Goal: Information Seeking & Learning: Learn about a topic

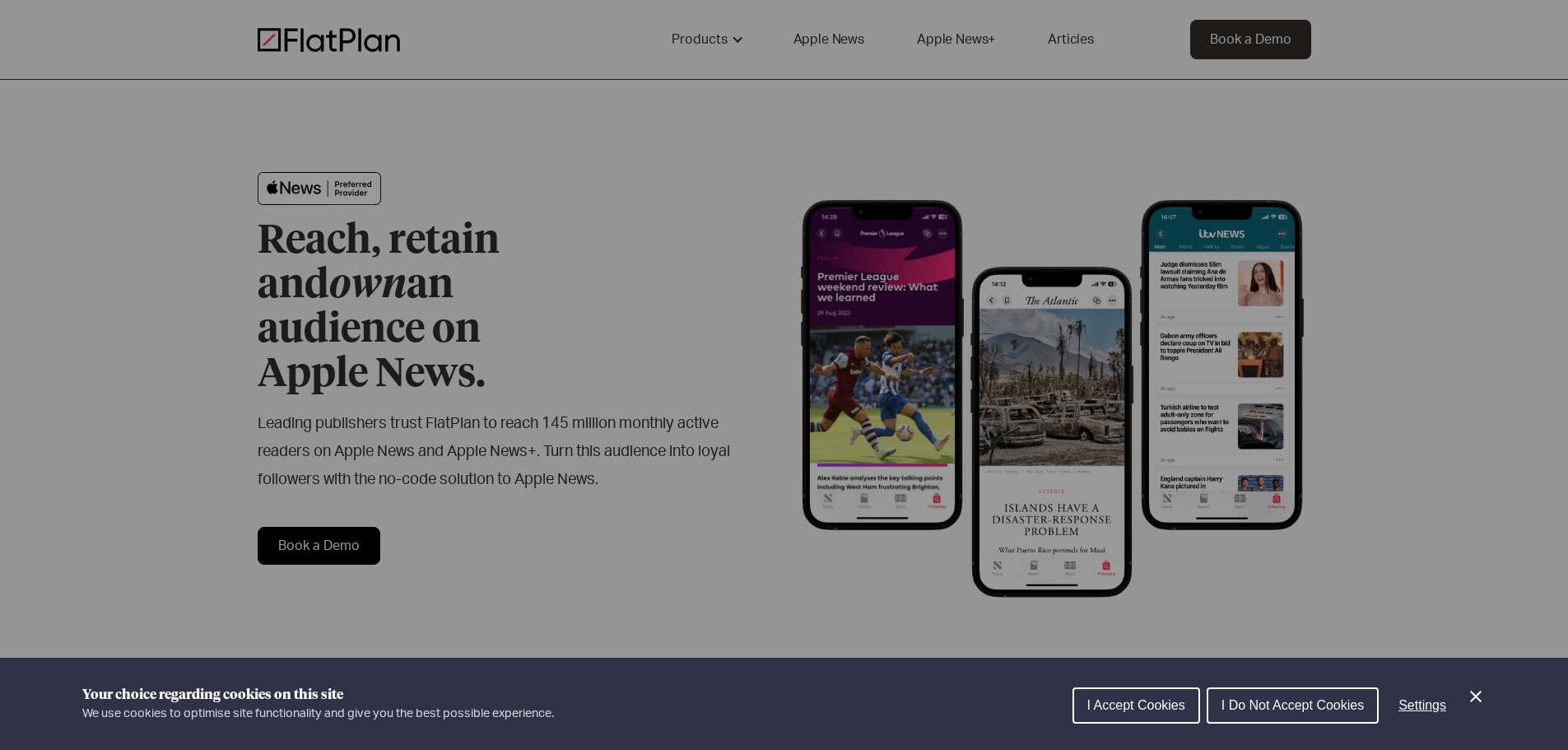
click at [507, 487] on div "Cookie preferences" at bounding box center [784, 375] width 1568 height 750
click at [1272, 714] on button "I Do Not Accept Cookies" at bounding box center [1293, 705] width 172 height 37
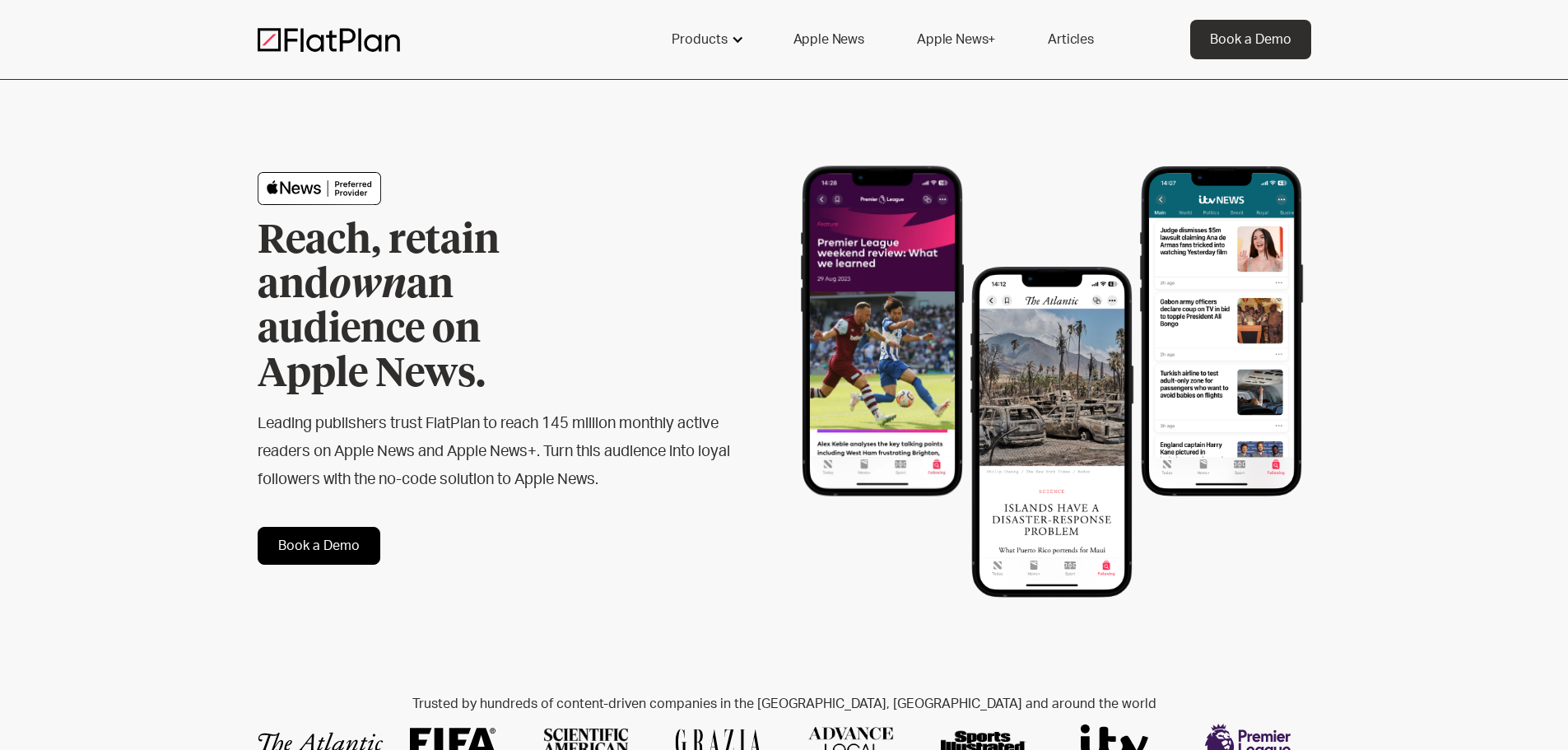
click at [726, 43] on div "Products" at bounding box center [700, 39] width 56 height 20
click at [726, 46] on div "Products" at bounding box center [700, 39] width 56 height 20
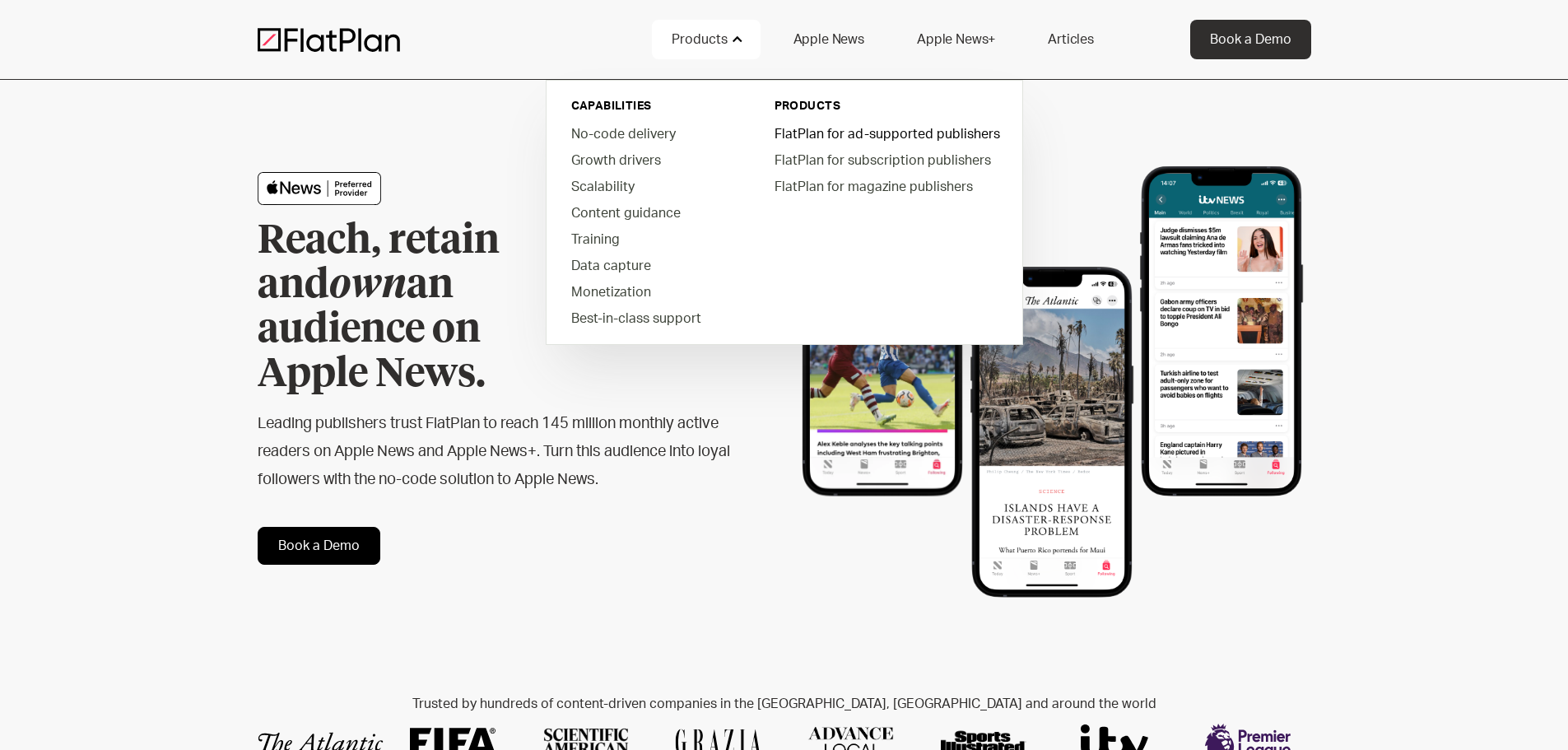
click at [802, 129] on link "FlatPlan for ad-supported publishers" at bounding box center [885, 133] width 249 height 26
